Goal: Task Accomplishment & Management: Manage account settings

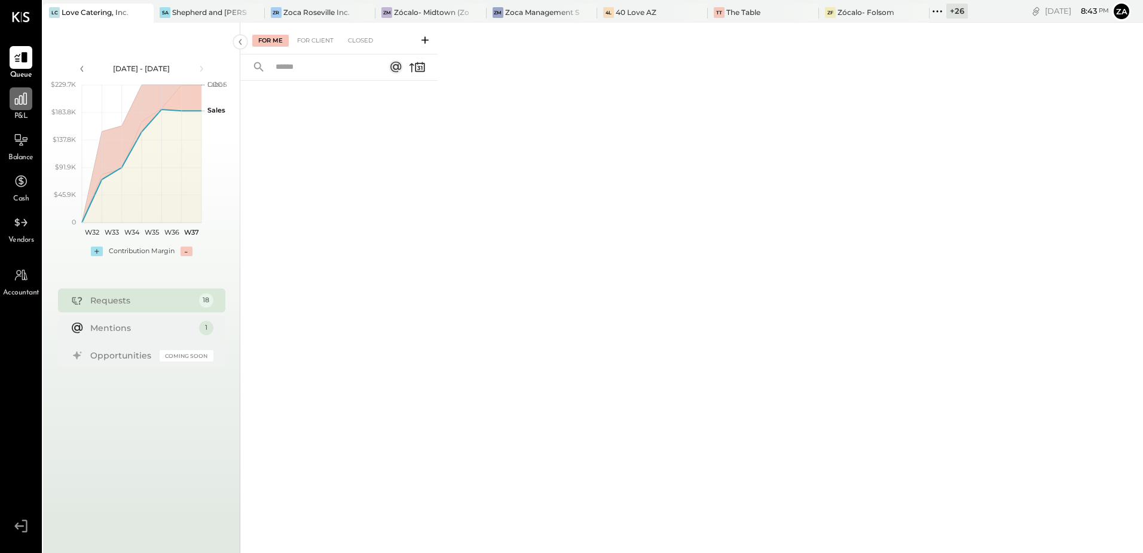
click at [29, 102] on icon at bounding box center [21, 99] width 16 height 16
click at [18, 104] on icon at bounding box center [21, 99] width 12 height 12
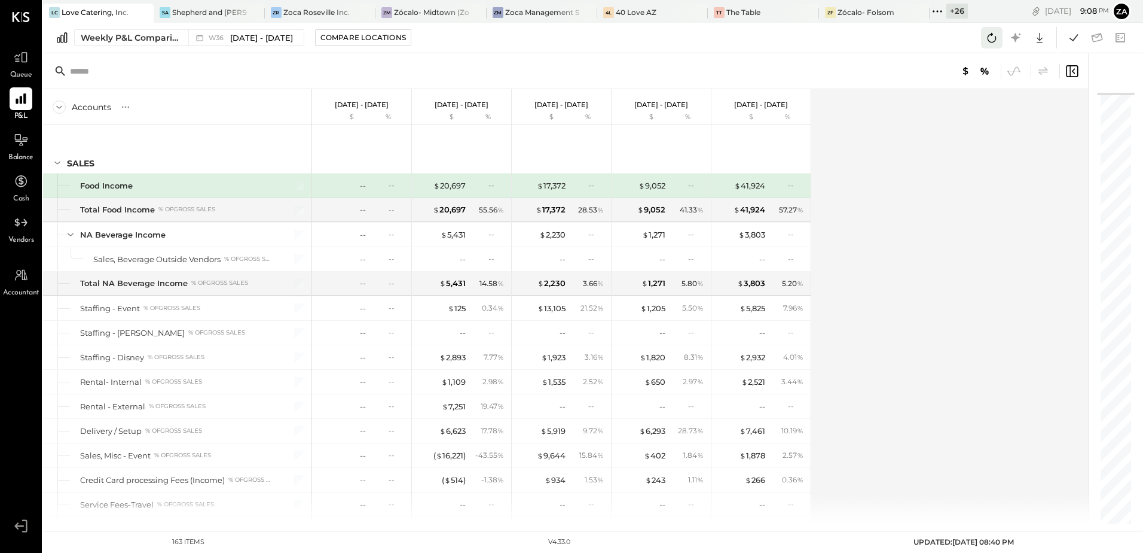
click at [991, 39] on icon at bounding box center [992, 38] width 16 height 16
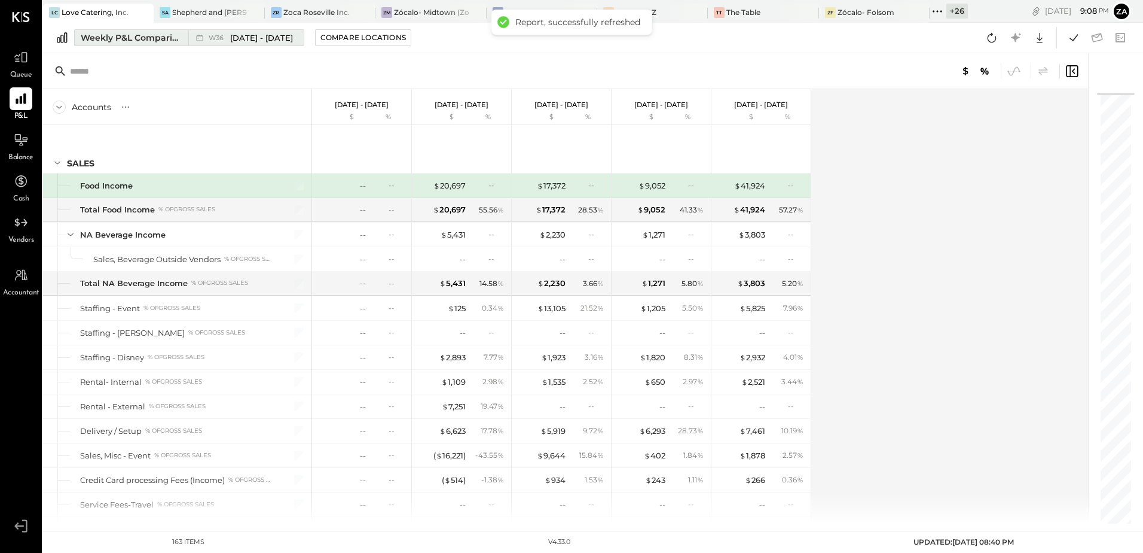
click at [144, 41] on div "Weekly P&L Comparison" at bounding box center [131, 38] width 100 height 12
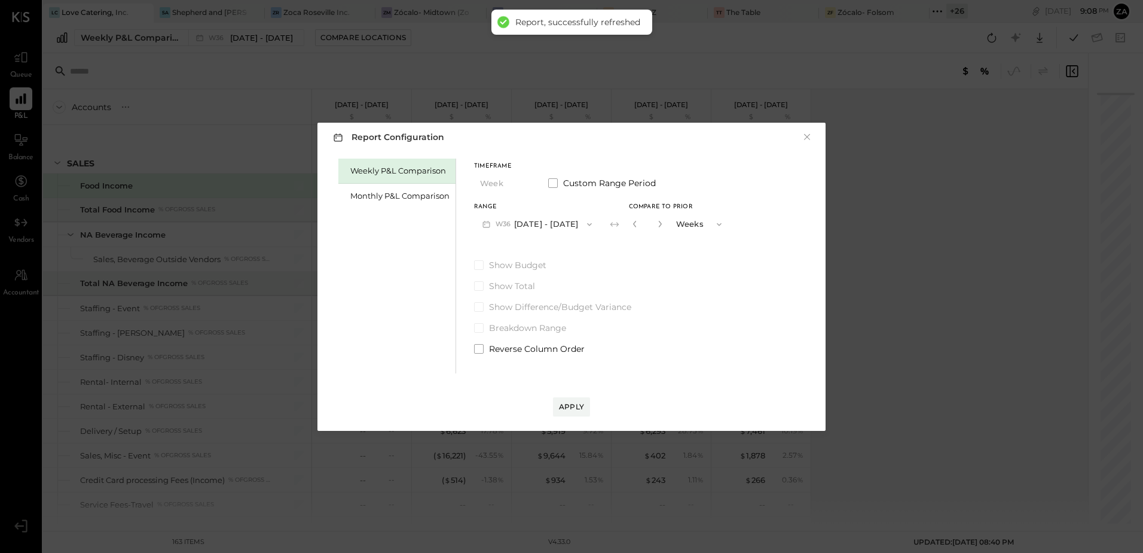
click at [500, 222] on span "W36" at bounding box center [505, 224] width 19 height 10
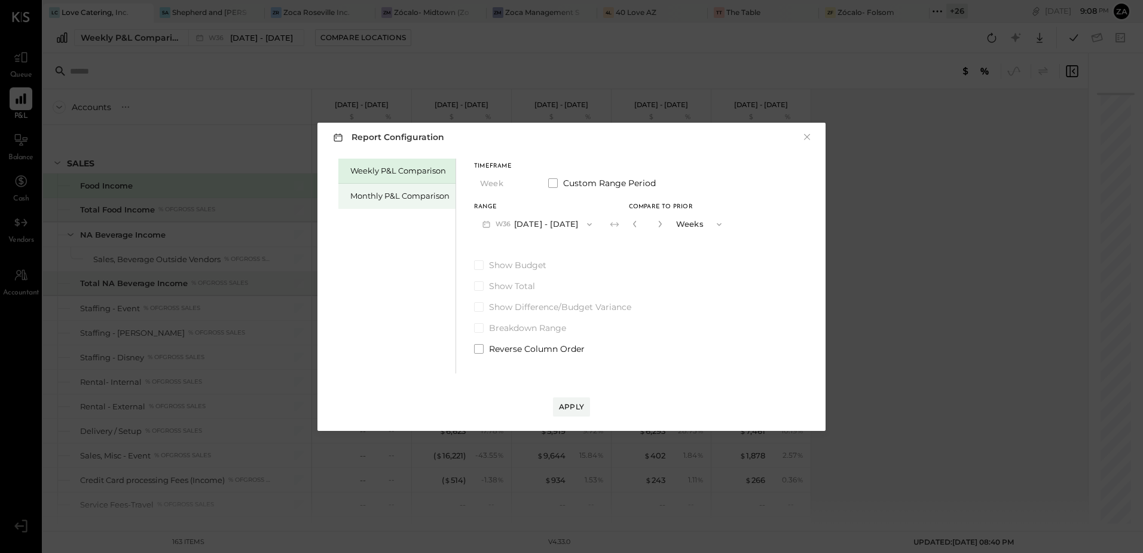
click at [386, 192] on div "Monthly P&L Comparison" at bounding box center [399, 195] width 99 height 11
click at [563, 226] on button "M09 Sep 1 - 30, 2025" at bounding box center [537, 224] width 126 height 22
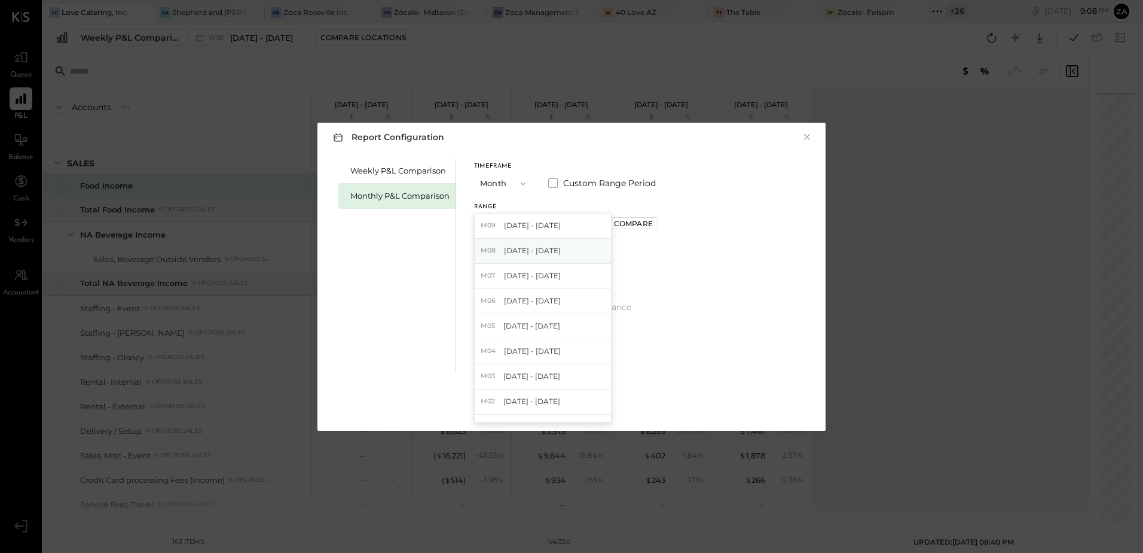
click at [512, 257] on div "M08 Aug 1 - 31, 2025" at bounding box center [543, 251] width 136 height 25
click at [572, 411] on div "Apply" at bounding box center [571, 406] width 25 height 10
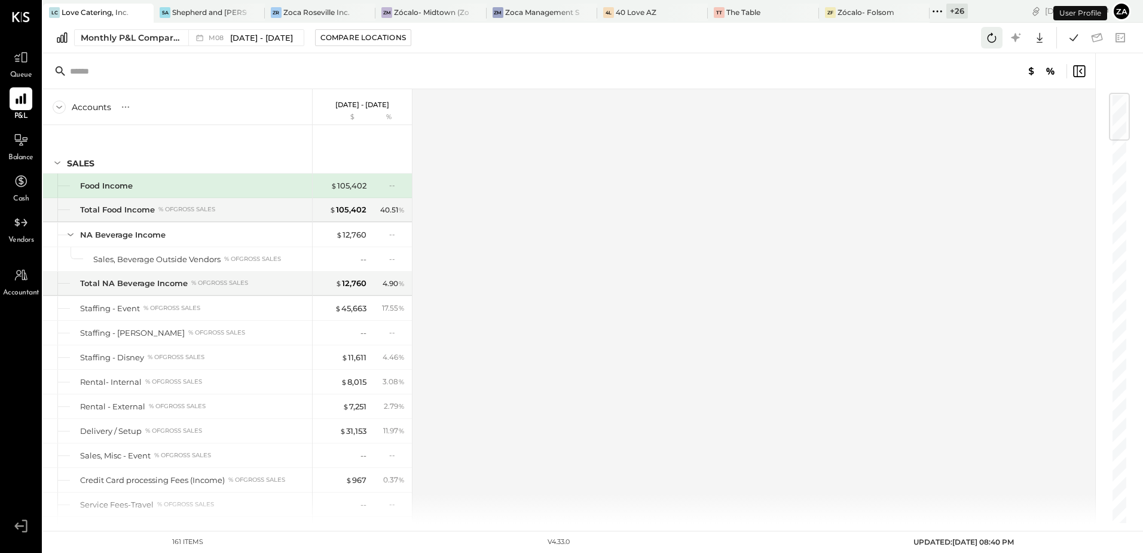
click at [993, 34] on icon at bounding box center [992, 38] width 9 height 10
click at [1072, 36] on icon at bounding box center [1074, 38] width 16 height 16
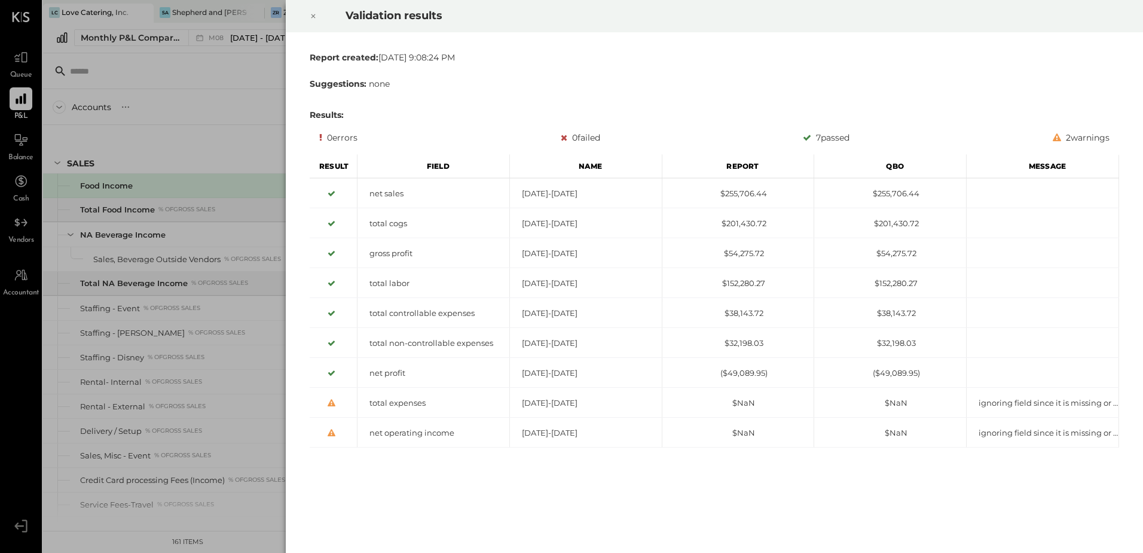
click at [315, 16] on icon at bounding box center [313, 16] width 7 height 14
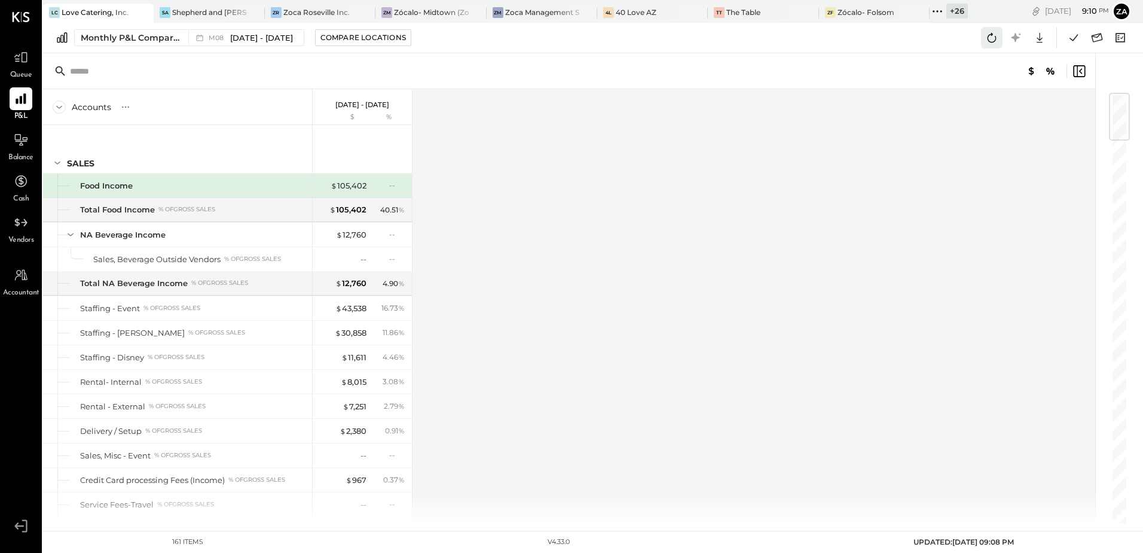
click at [996, 34] on icon at bounding box center [992, 38] width 16 height 16
drag, startPoint x: 992, startPoint y: 40, endPoint x: 998, endPoint y: 209, distance: 168.7
click at [993, 39] on icon at bounding box center [992, 38] width 16 height 16
click at [624, 139] on div "Accounts S % GL Aug 1 - 31, 2025 $ % SALES Food Income Total Food Income % of G…" at bounding box center [570, 306] width 1054 height 434
click at [992, 43] on icon at bounding box center [992, 38] width 16 height 16
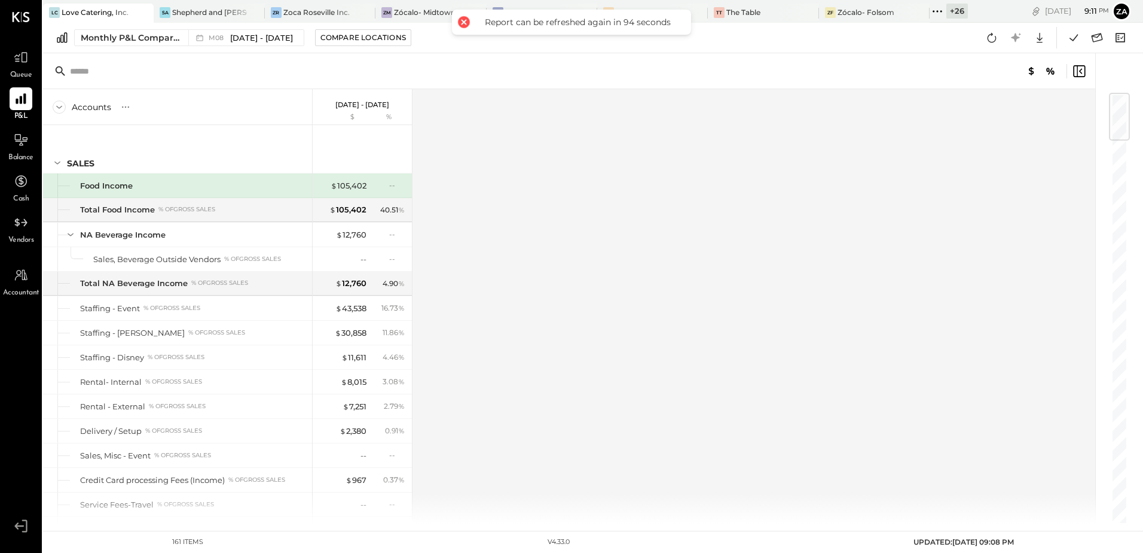
click at [802, 247] on div "Accounts S % GL Aug 1 - 31, 2025 $ % SALES Food Income Total Food Income % of G…" at bounding box center [570, 306] width 1054 height 434
click at [992, 41] on icon at bounding box center [992, 38] width 16 height 16
click at [993, 336] on div "Accounts S % GL Aug 1 - 31, 2025 $ % SALES Food Income Total Food Income % of G…" at bounding box center [570, 306] width 1054 height 434
click at [994, 36] on icon at bounding box center [992, 38] width 16 height 16
click at [914, 147] on div "Accounts S % GL Aug 1 - 31, 2025 $ % SALES Food Income Total Food Income % of G…" at bounding box center [570, 306] width 1054 height 434
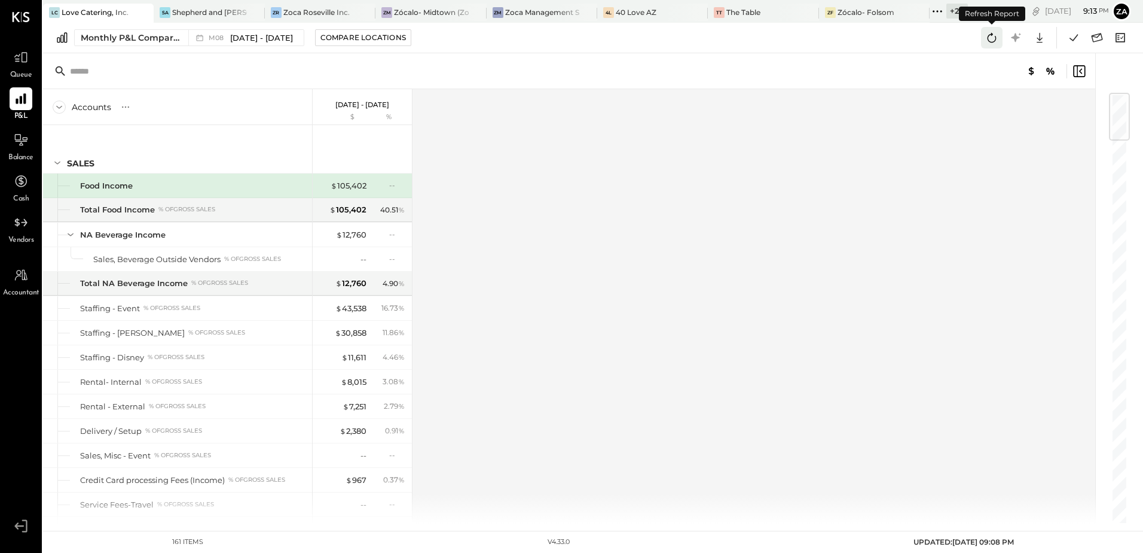
click at [996, 45] on icon at bounding box center [992, 38] width 16 height 16
click at [966, 138] on div "Accounts S % GL Aug 1 - 31, 2025 $ % SALES Food Income Total Food Income % of G…" at bounding box center [570, 306] width 1054 height 434
click at [1072, 39] on icon at bounding box center [1074, 37] width 8 height 7
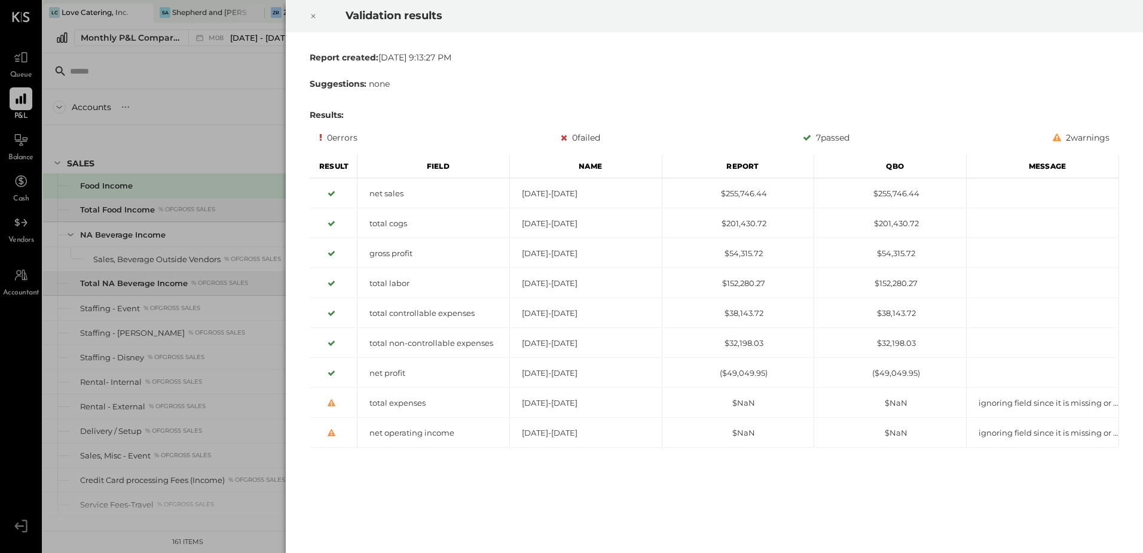
click at [316, 19] on icon at bounding box center [313, 16] width 7 height 14
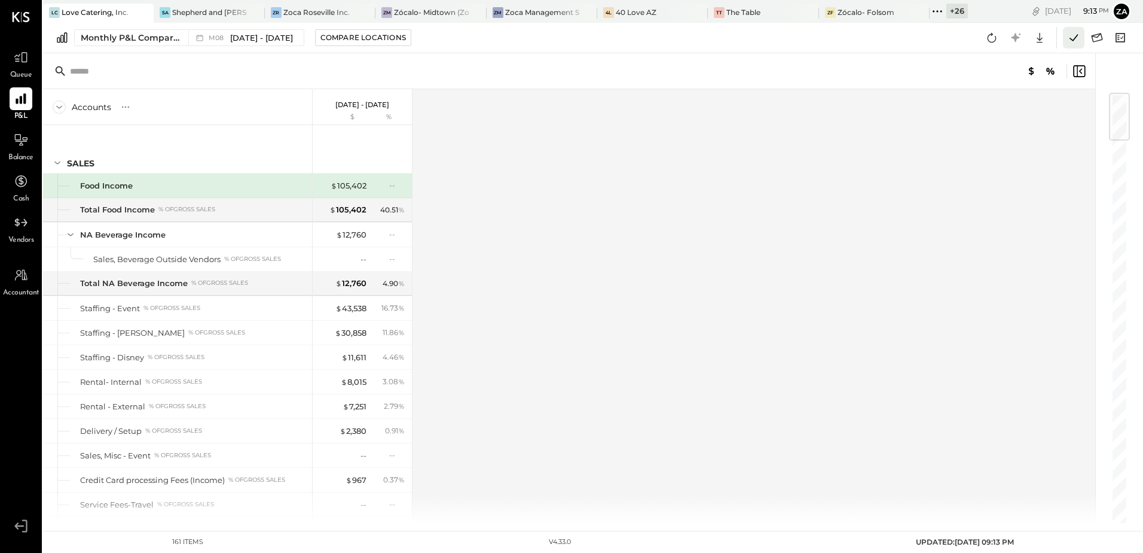
click at [1070, 40] on icon at bounding box center [1074, 38] width 16 height 16
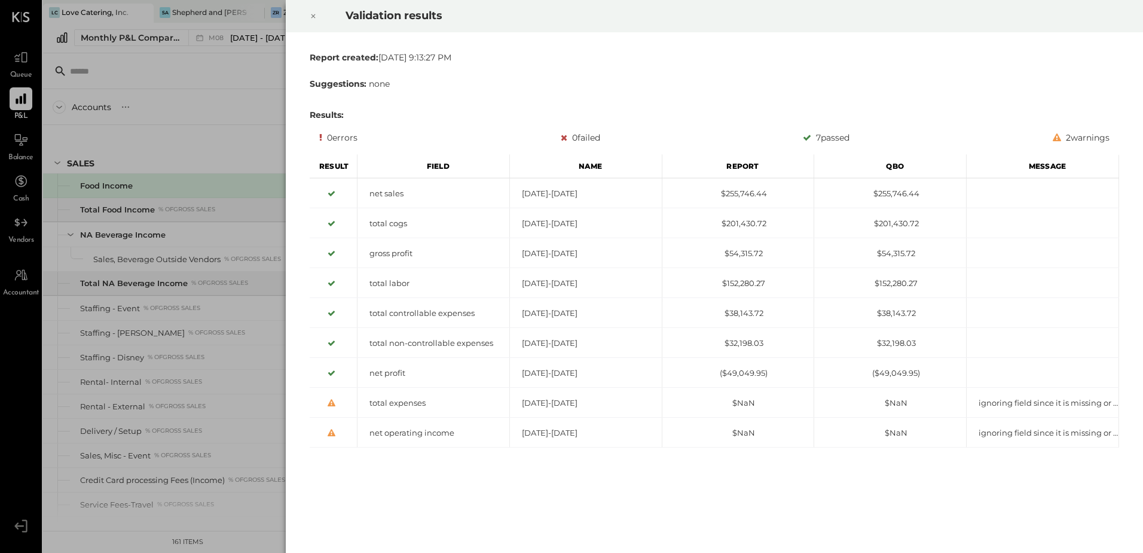
click at [315, 15] on icon at bounding box center [313, 16] width 7 height 14
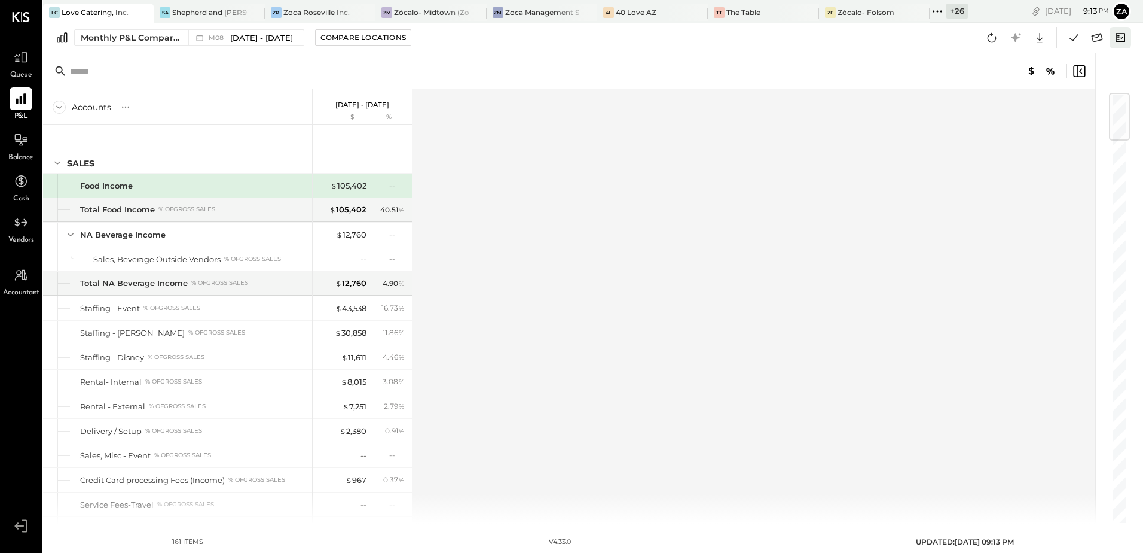
click at [1119, 42] on icon at bounding box center [1121, 37] width 10 height 9
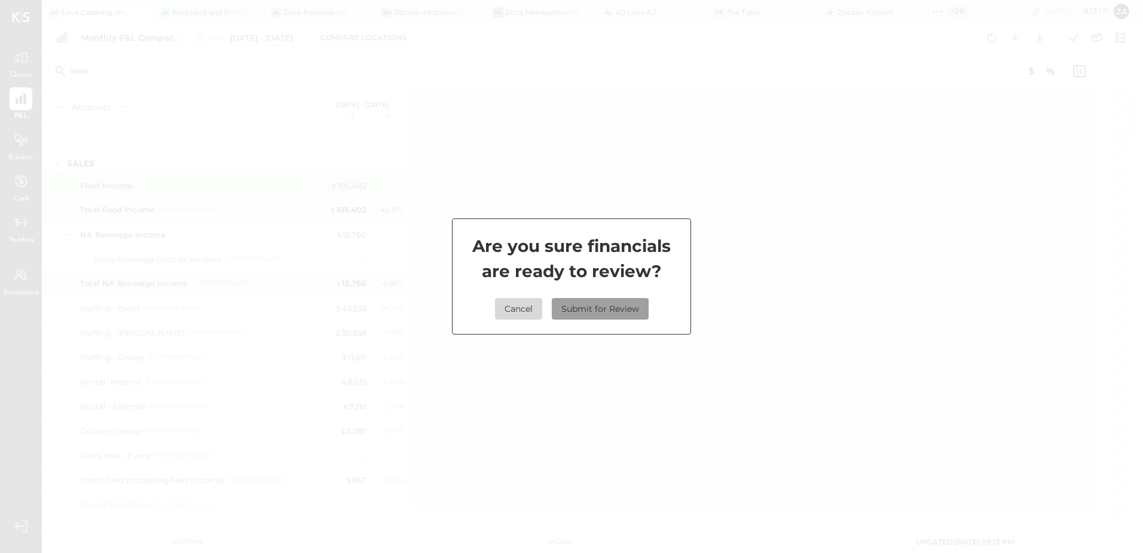
click at [591, 313] on button "Submit for Review" at bounding box center [600, 309] width 97 height 22
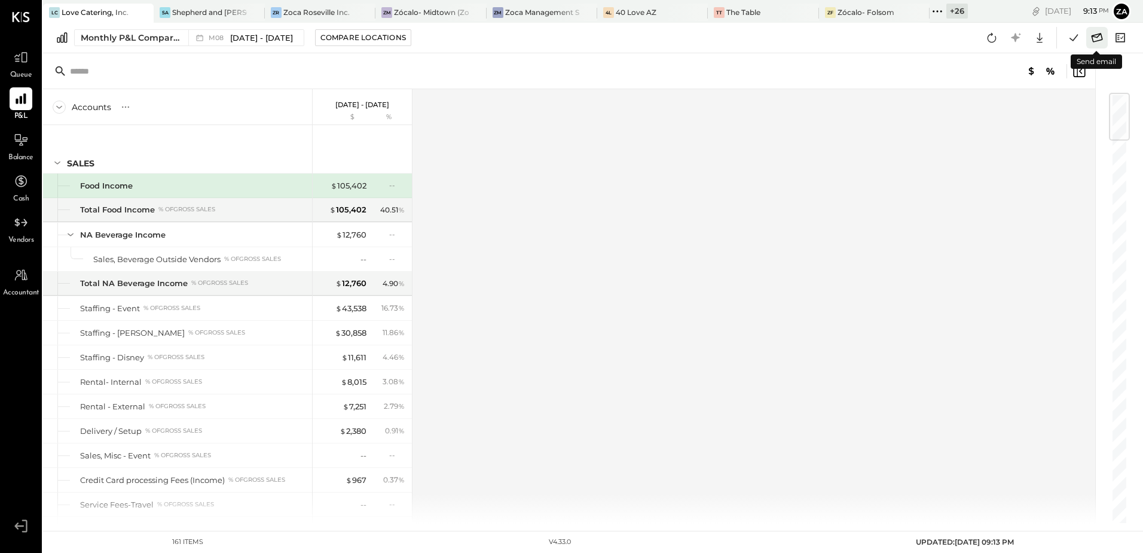
click at [1095, 41] on icon at bounding box center [1098, 38] width 16 height 16
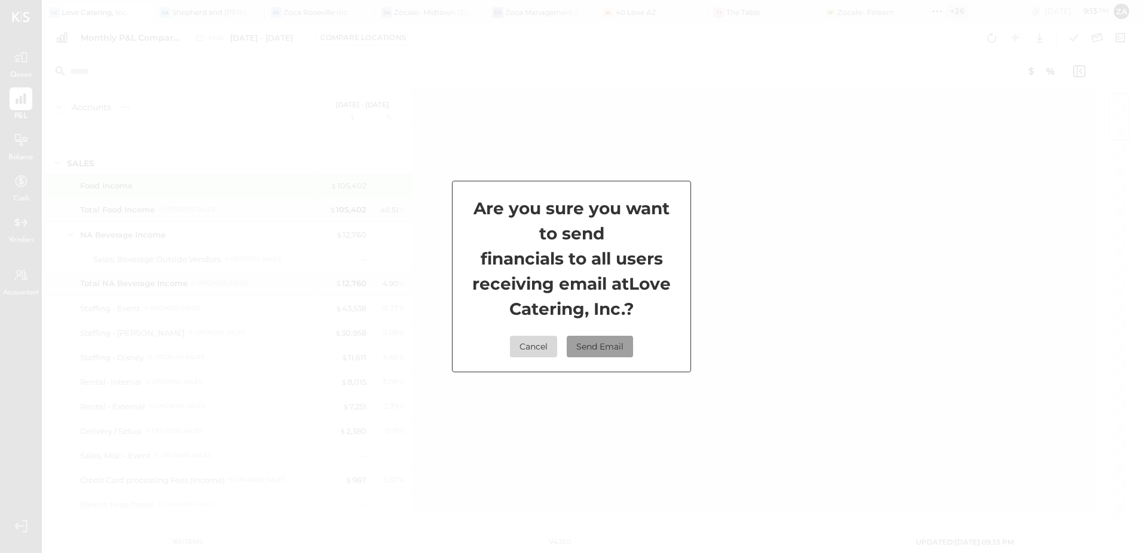
click at [590, 351] on button "Send Email" at bounding box center [600, 346] width 66 height 22
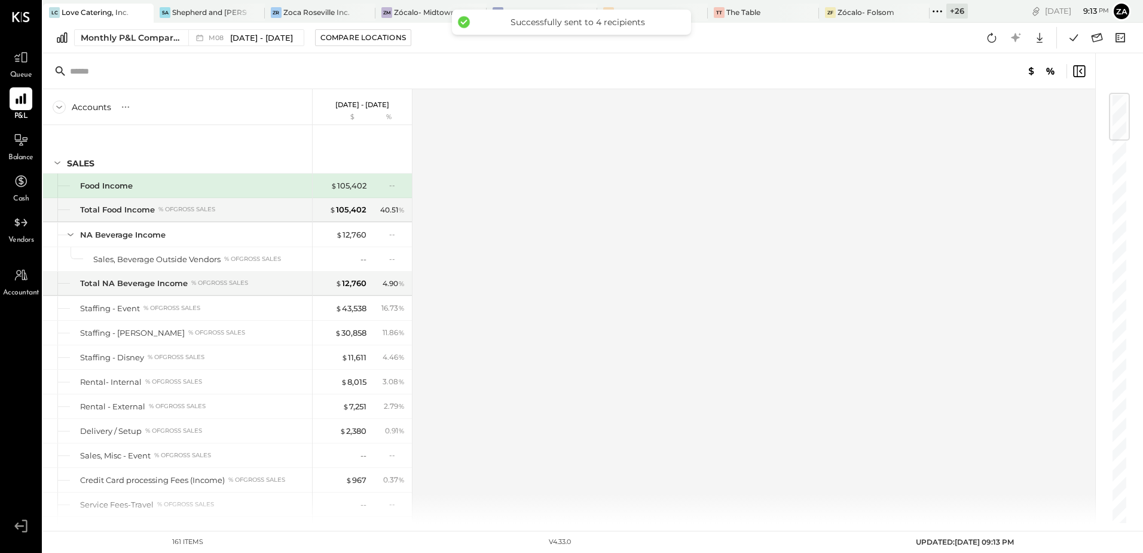
click at [590, 351] on div "Accounts S % GL Aug 1 - 31, 2025 $ % SALES Food Income Total Food Income % of G…" at bounding box center [570, 306] width 1054 height 434
click at [18, 279] on icon at bounding box center [21, 275] width 16 height 16
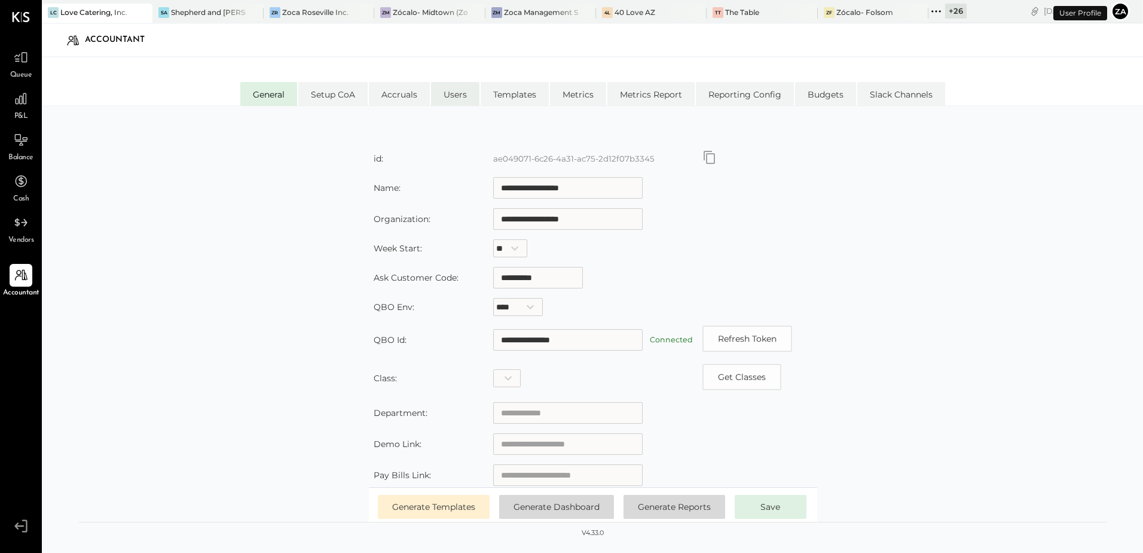
click at [472, 90] on li "Users" at bounding box center [455, 94] width 48 height 24
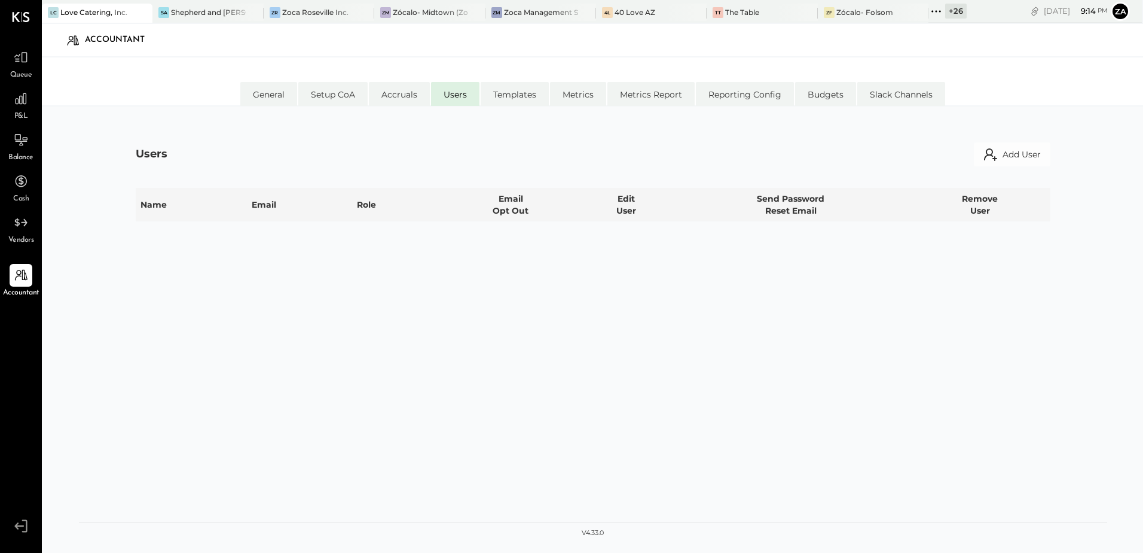
select select "**********"
select select "*****"
select select "**********"
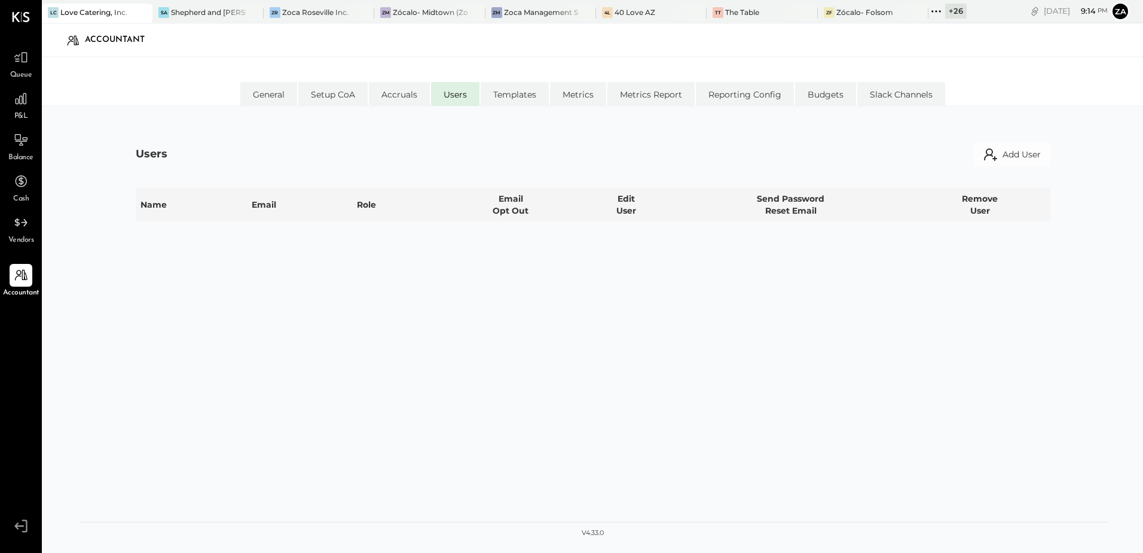
select select "**********"
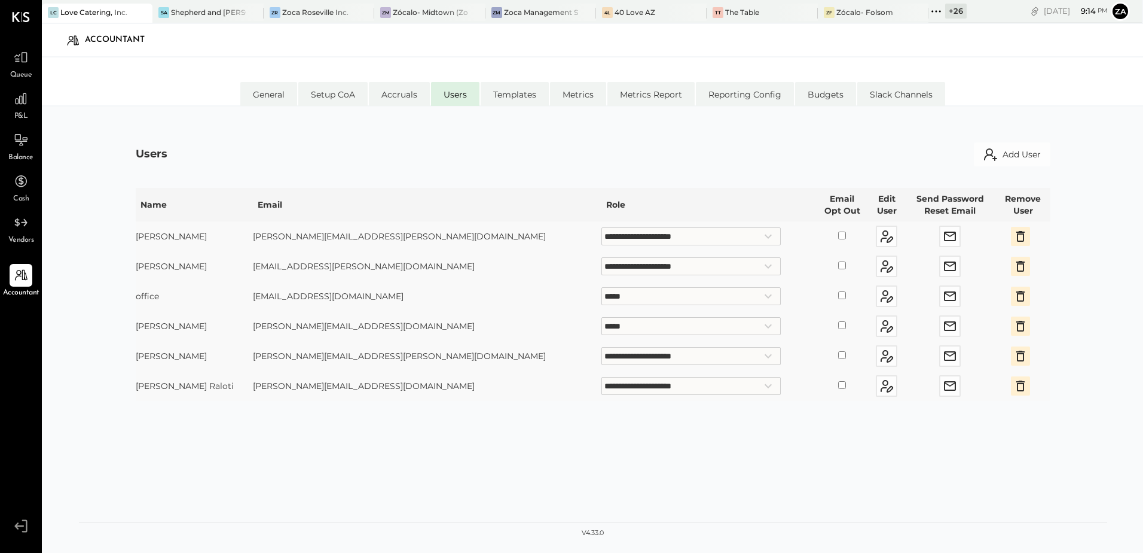
click at [1014, 266] on icon "button" at bounding box center [1021, 266] width 14 height 14
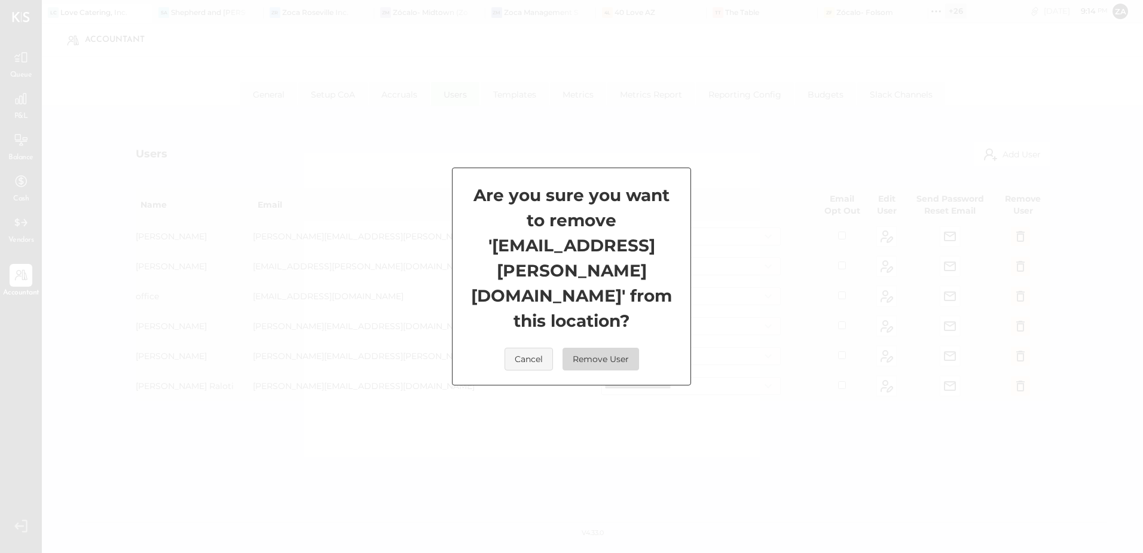
click at [617, 347] on button "Remove User" at bounding box center [601, 358] width 77 height 23
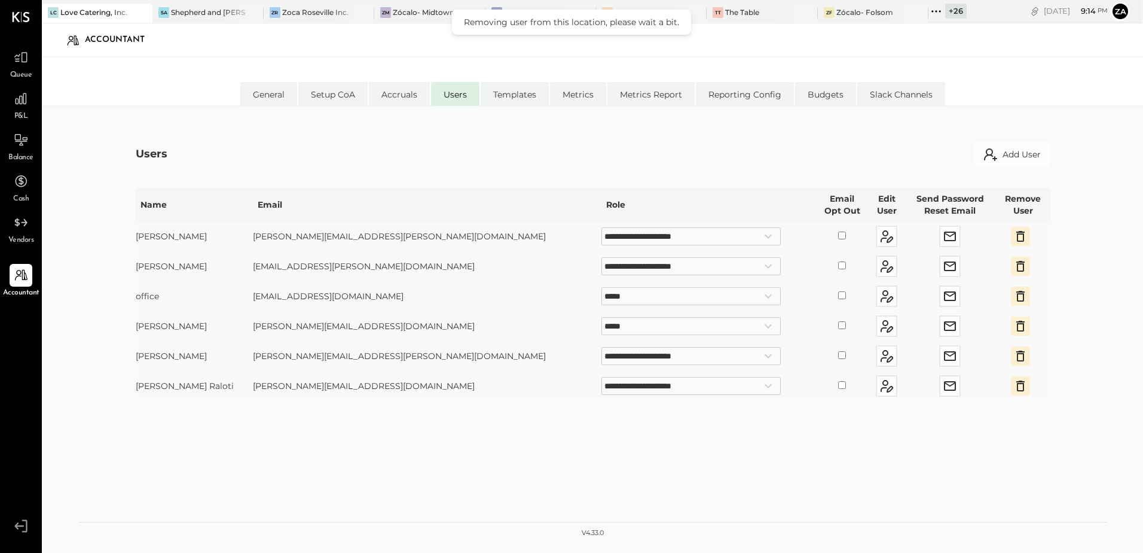
click at [337, 455] on div "**********" at bounding box center [593, 343] width 915 height 331
click at [686, 464] on div "**********" at bounding box center [593, 343] width 915 height 331
click at [667, 462] on div "**********" at bounding box center [593, 343] width 915 height 331
click at [22, 73] on span "Queue" at bounding box center [21, 75] width 22 height 11
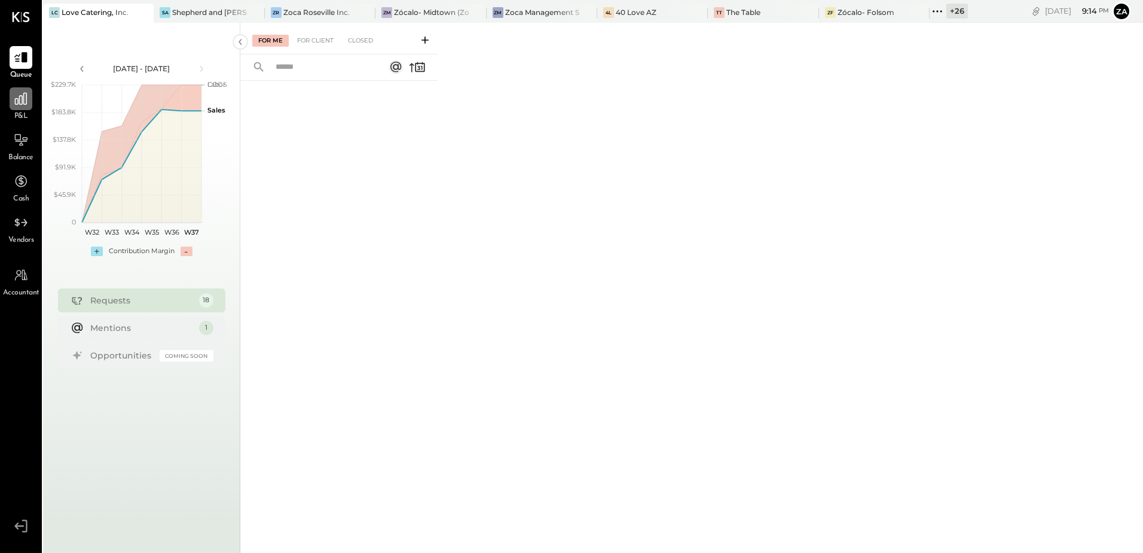
click at [14, 100] on icon at bounding box center [21, 99] width 16 height 16
